Goal: Task Accomplishment & Management: Complete application form

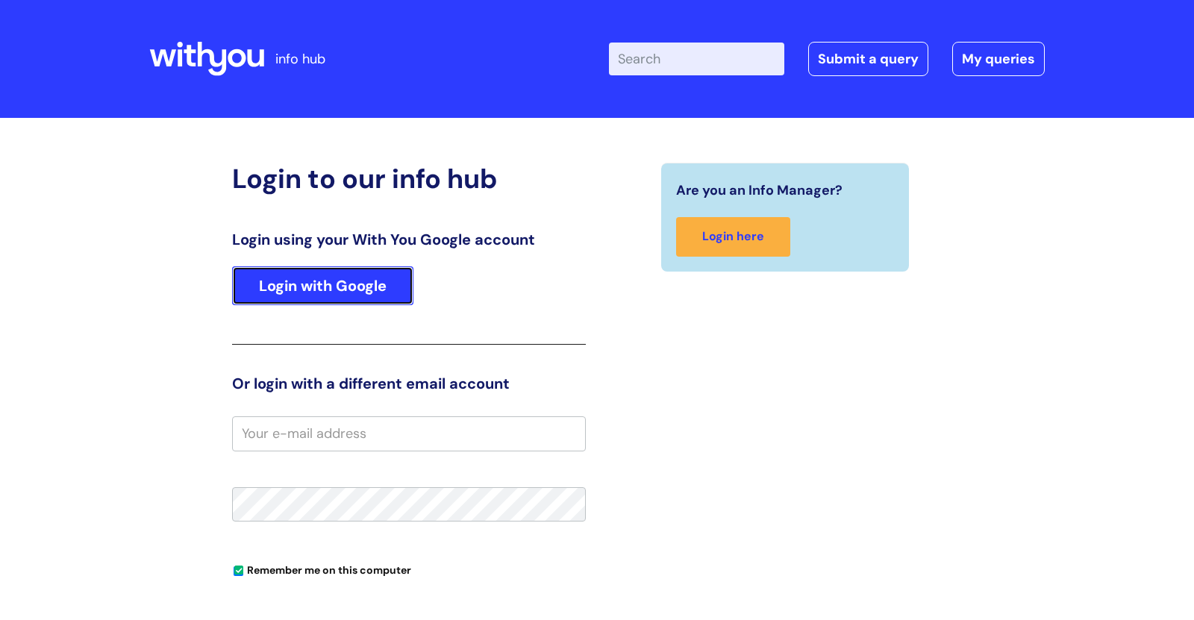
click at [329, 292] on link "Login with Google" at bounding box center [322, 285] width 181 height 39
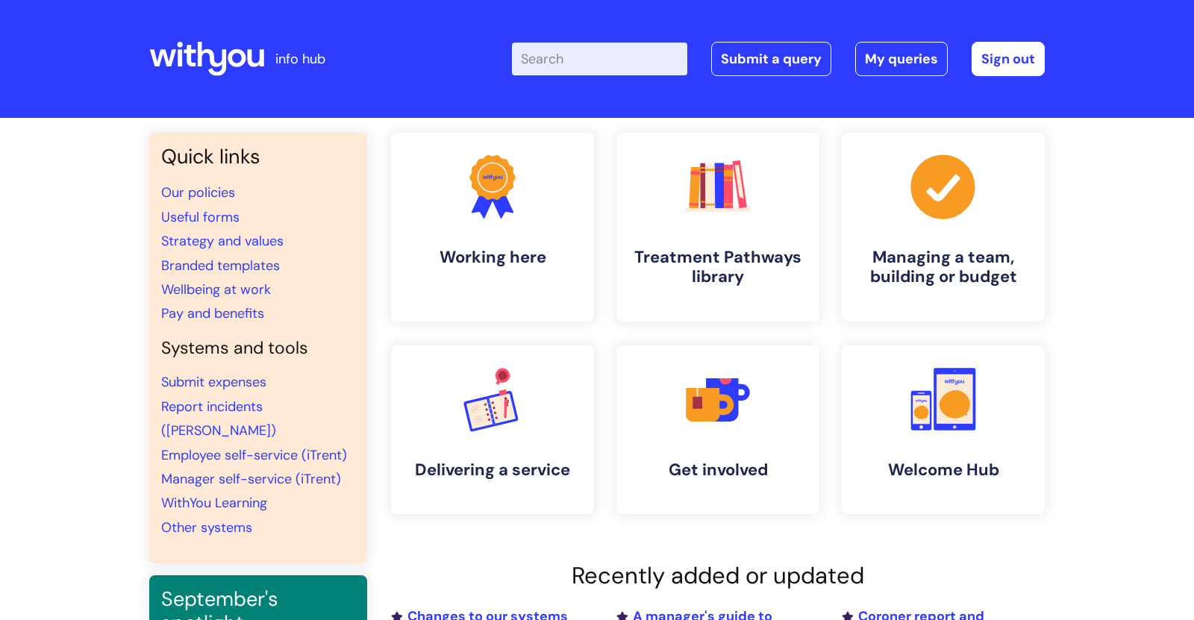
click at [535, 54] on input "Enter your search term here..." at bounding box center [599, 59] width 175 height 33
click at [748, 65] on link "Submit a query" at bounding box center [771, 59] width 120 height 34
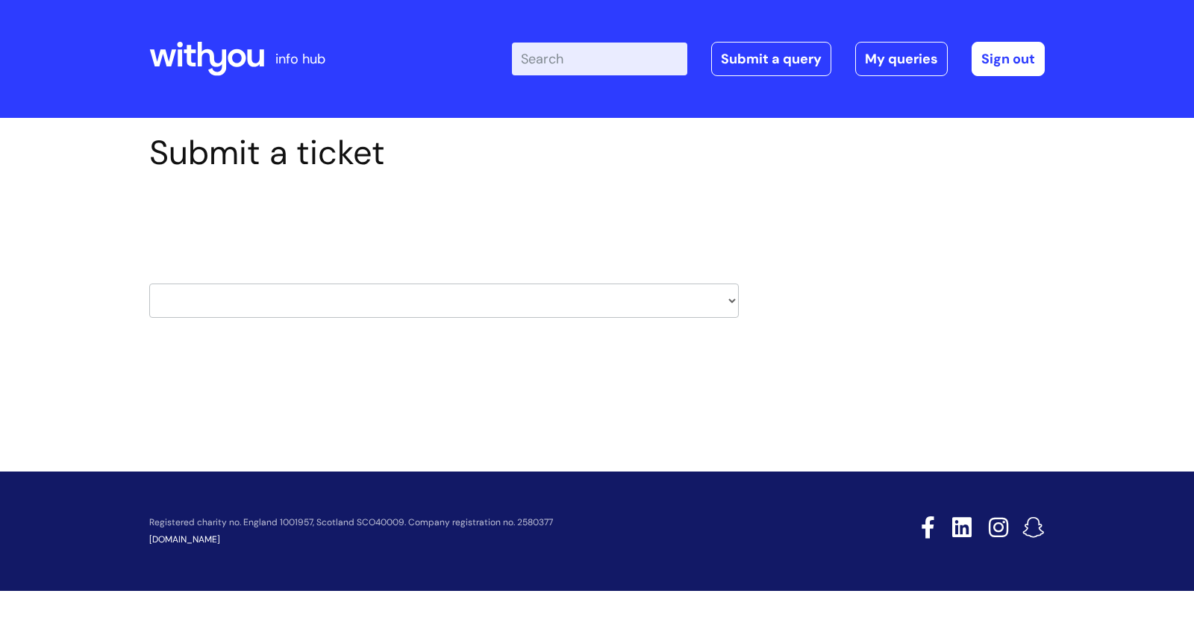
click at [442, 304] on select "HR / People IT and Support Clinical Drug Alerts Finance Accounts Data Support T…" at bounding box center [443, 300] width 589 height 34
click at [443, 300] on select "HR / People IT and Support Clinical Drug Alerts Finance Accounts Data Support T…" at bounding box center [443, 300] width 589 height 34
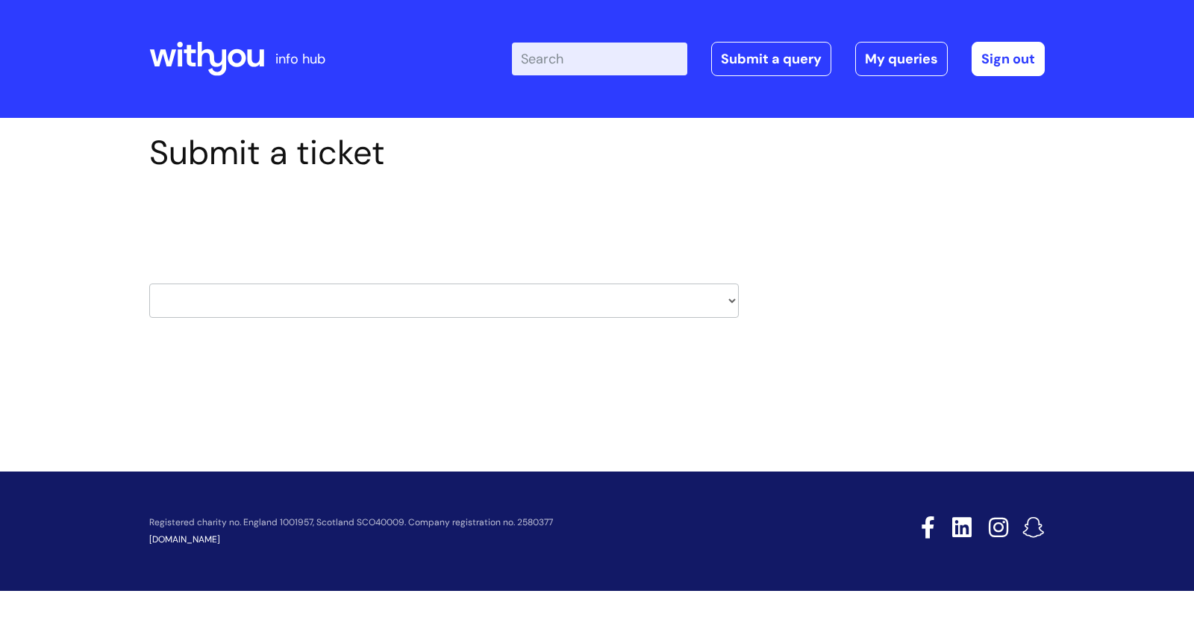
select select "hr_/_people"
click at [149, 283] on select "HR / People IT and Support Clinical Drug Alerts Finance Accounts Data Support T…" at bounding box center [443, 300] width 589 height 34
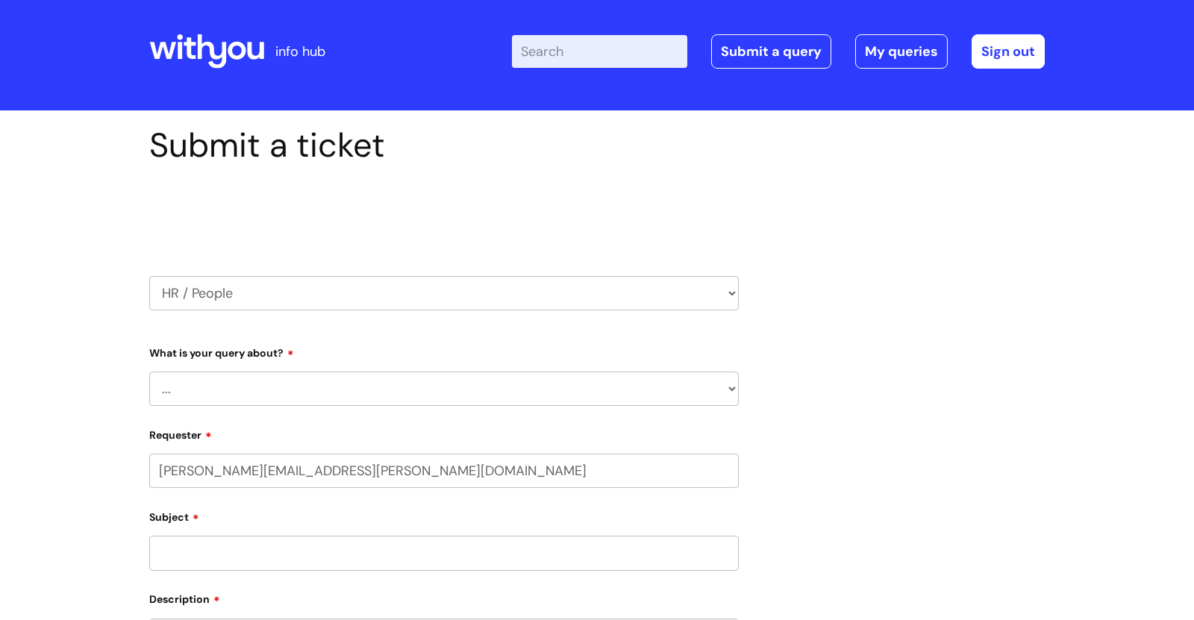
scroll to position [15, 0]
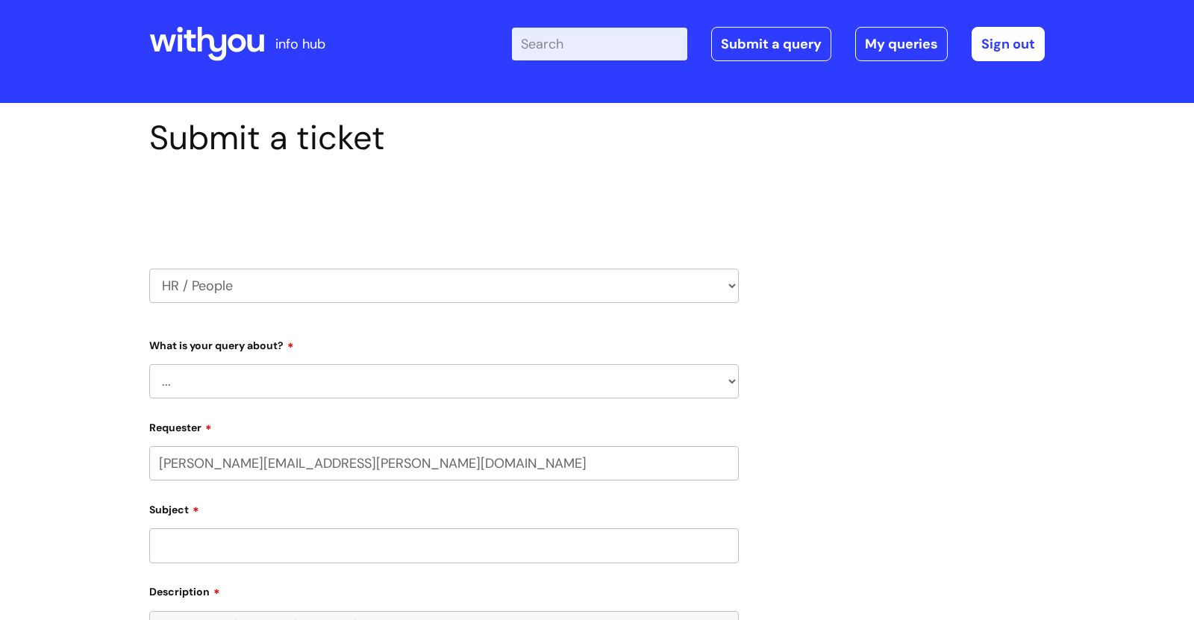
click at [229, 379] on select "... Absence Query Holiday Query Employee change request General HR Query iTrent…" at bounding box center [443, 381] width 589 height 34
select select "Holiday Query"
click at [149, 364] on select "... Absence Query Holiday Query Employee change request General HR Query iTrent…" at bounding box center [443, 381] width 589 height 34
click at [184, 468] on input "sarah.etherington@wearewithyou.org.uk" at bounding box center [443, 463] width 589 height 34
click at [203, 541] on input "Subject" at bounding box center [443, 545] width 589 height 34
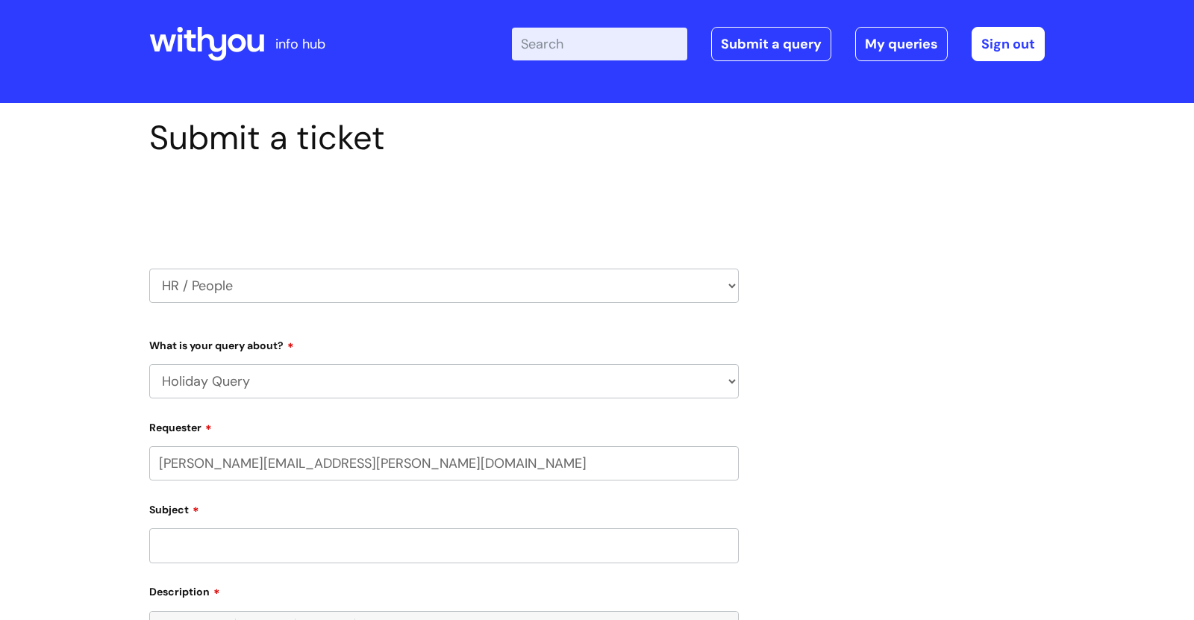
click at [203, 541] on input "Subject" at bounding box center [443, 545] width 589 height 34
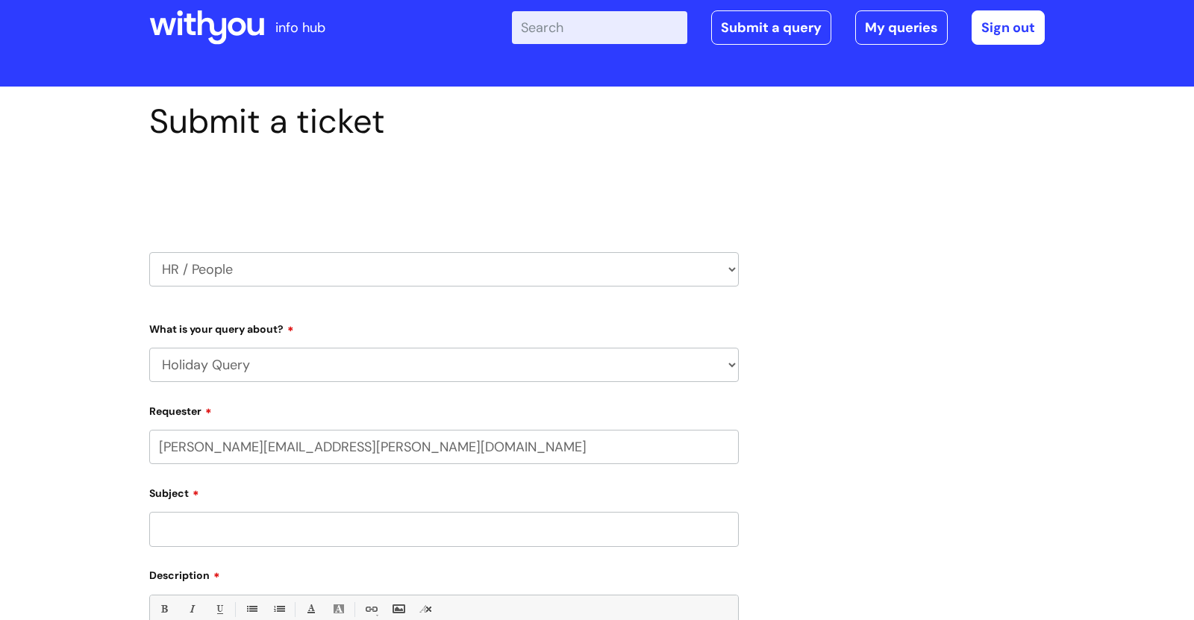
scroll to position [0, 0]
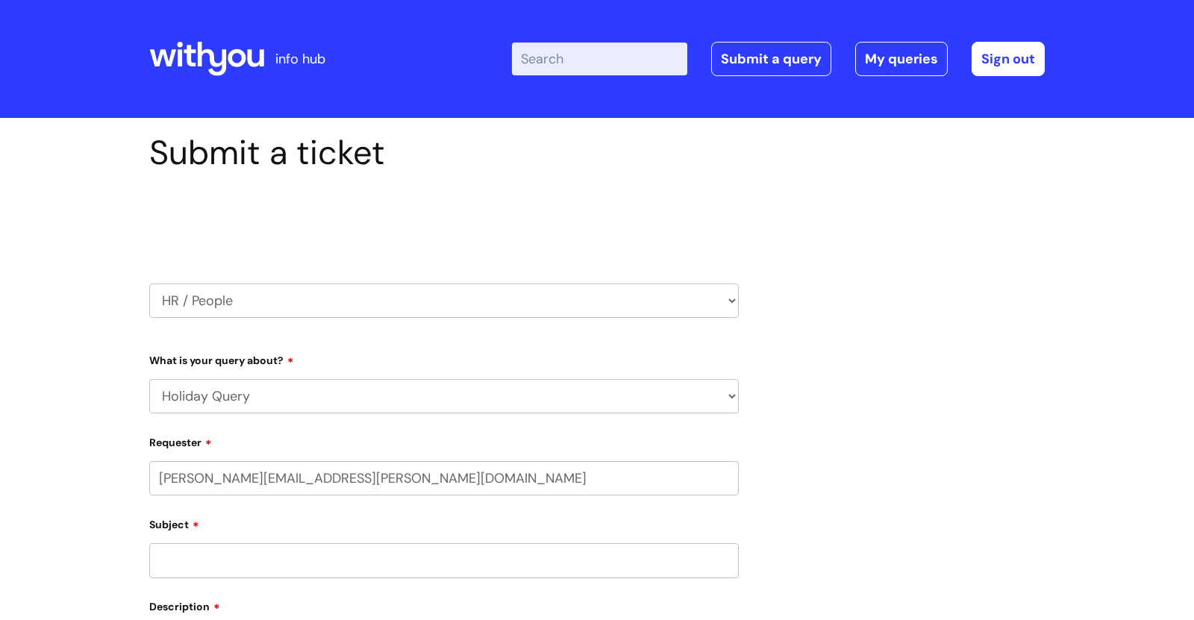
click at [316, 293] on select "HR / People IT and Support Clinical Drug Alerts Finance Accounts Data Support T…" at bounding box center [443, 300] width 589 height 34
click at [314, 293] on select "HR / People IT and Support Clinical Drug Alerts Finance Accounts Data Support T…" at bounding box center [443, 300] width 589 height 34
click at [307, 309] on select "HR / People IT and Support Clinical Drug Alerts Finance Accounts Data Support T…" at bounding box center [443, 300] width 589 height 34
click at [267, 308] on select "HR / People IT and Support Clinical Drug Alerts Finance Accounts Data Support T…" at bounding box center [443, 300] width 589 height 34
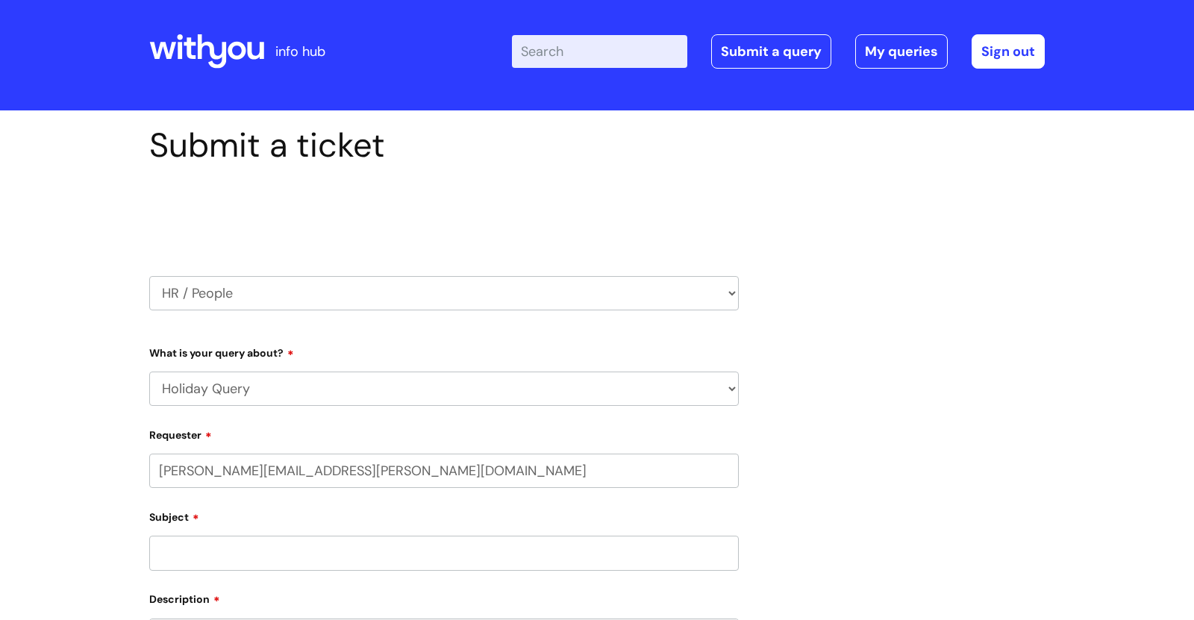
scroll to position [17, 0]
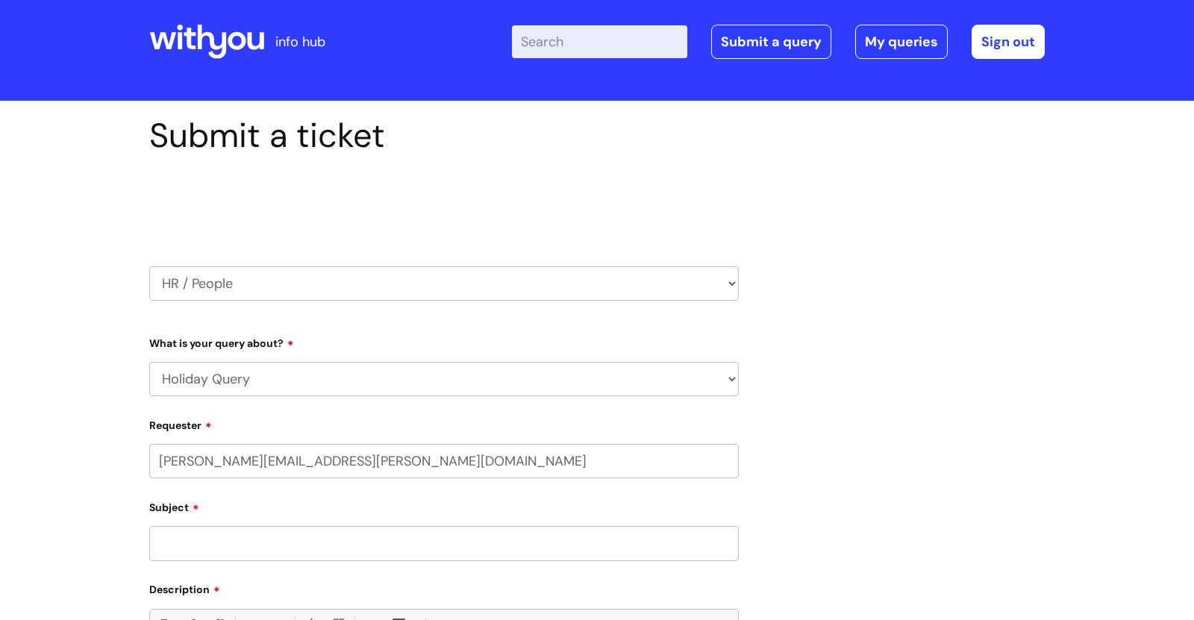
click at [974, 212] on div "Submit a ticket Select issue type HR / People IT and Support Clinical Drug Aler…" at bounding box center [597, 503] width 918 height 775
click at [247, 54] on icon at bounding box center [206, 42] width 115 height 36
click at [247, 53] on icon at bounding box center [206, 42] width 115 height 36
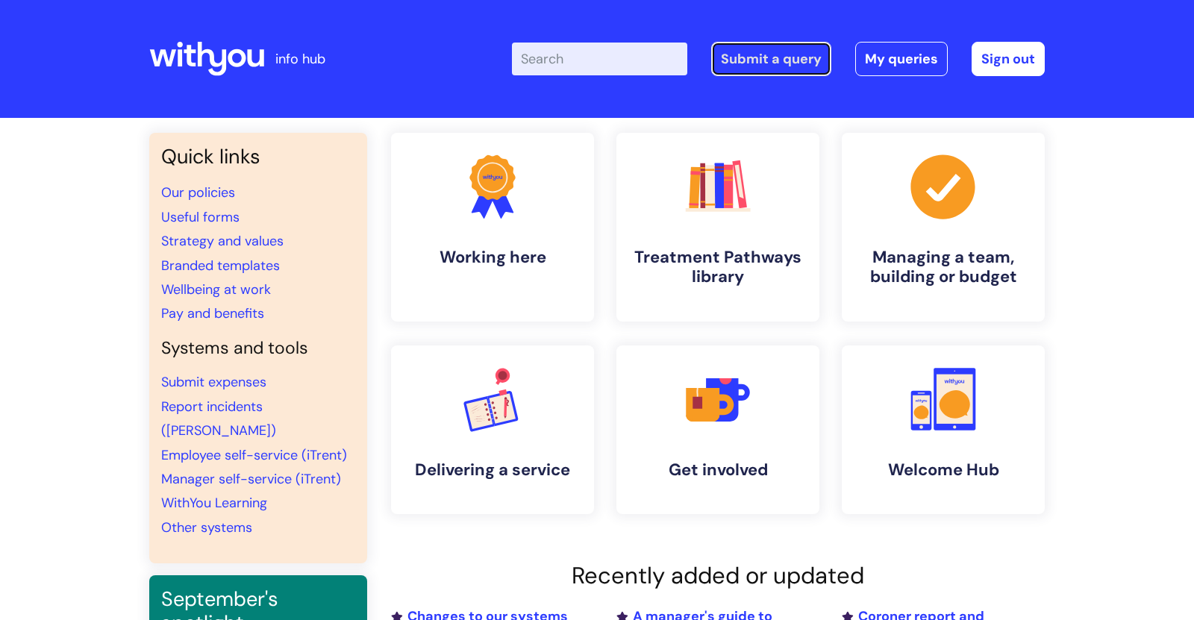
click at [791, 71] on link "Submit a query" at bounding box center [771, 59] width 120 height 34
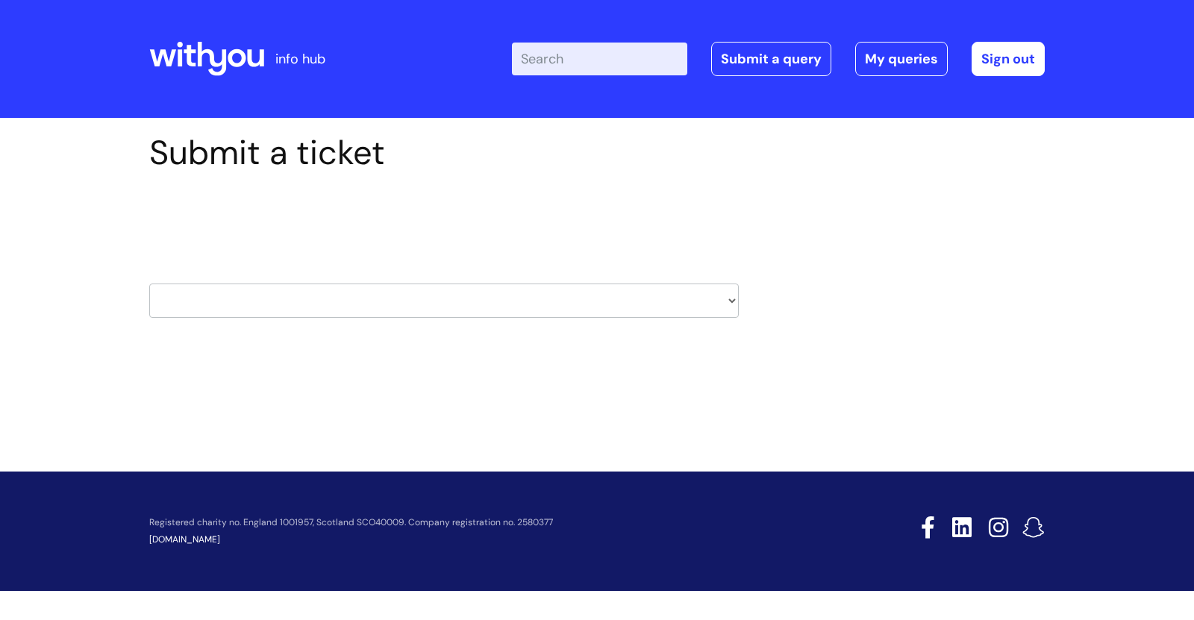
click at [310, 312] on select "HR / People IT and Support Clinical Drug Alerts Finance Accounts Data Support T…" at bounding box center [443, 300] width 589 height 34
select select "hr_/_people"
click at [149, 283] on select "HR / People IT and Support Clinical Drug Alerts Finance Accounts Data Support T…" at bounding box center [443, 300] width 589 height 34
